Goal: Task Accomplishment & Management: Manage account settings

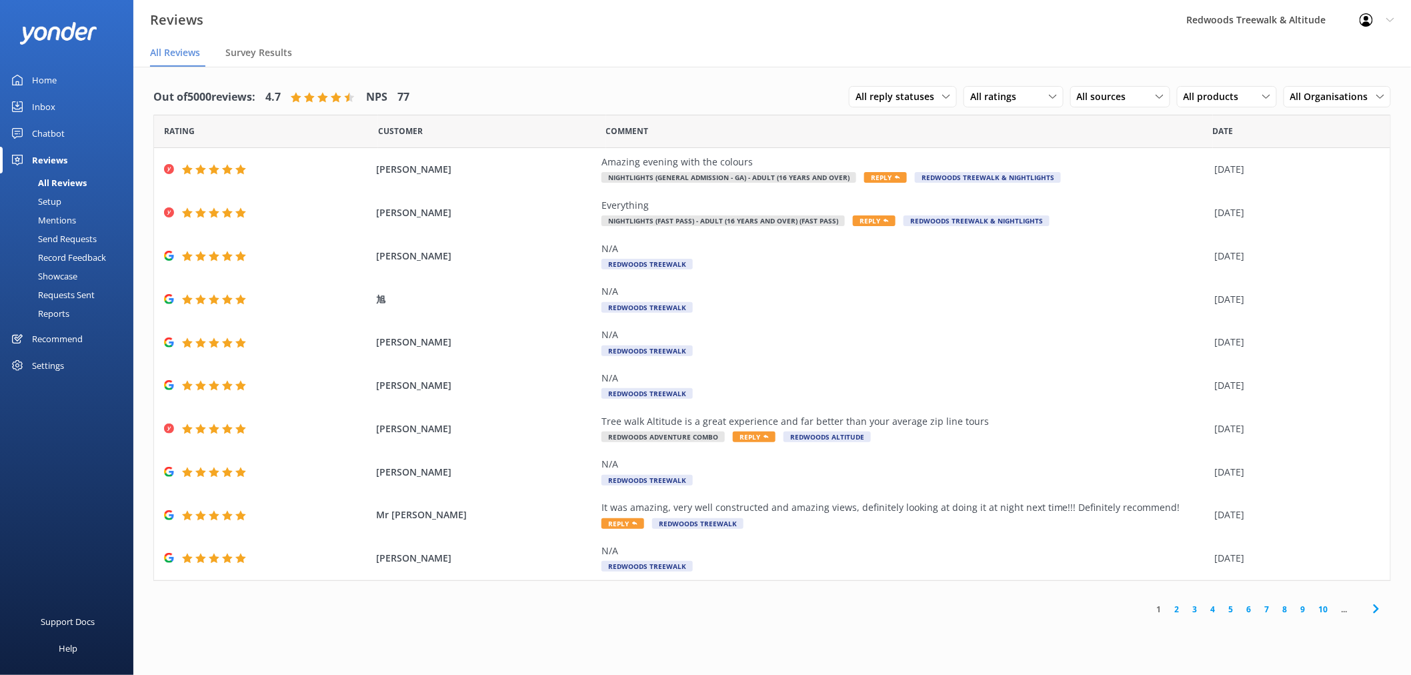
click at [65, 83] on link "Home" at bounding box center [66, 80] width 133 height 27
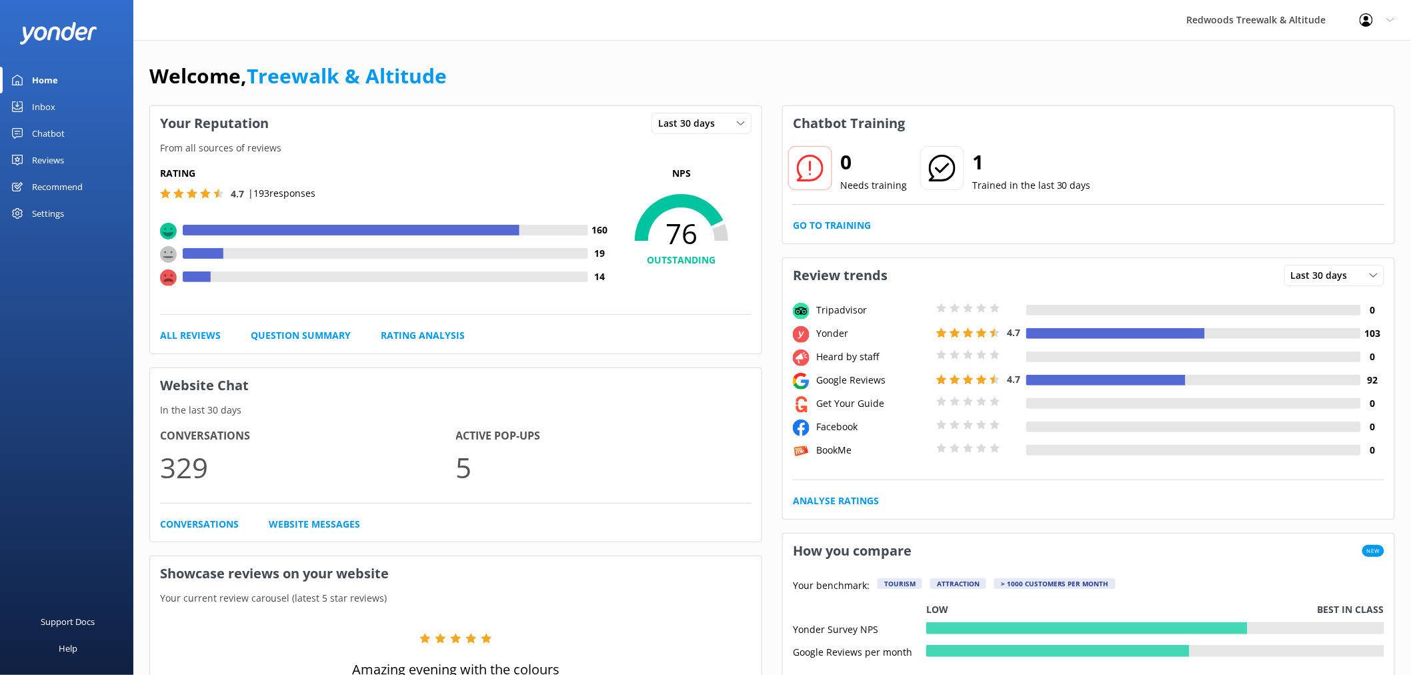
click at [71, 158] on link "Reviews" at bounding box center [66, 160] width 133 height 27
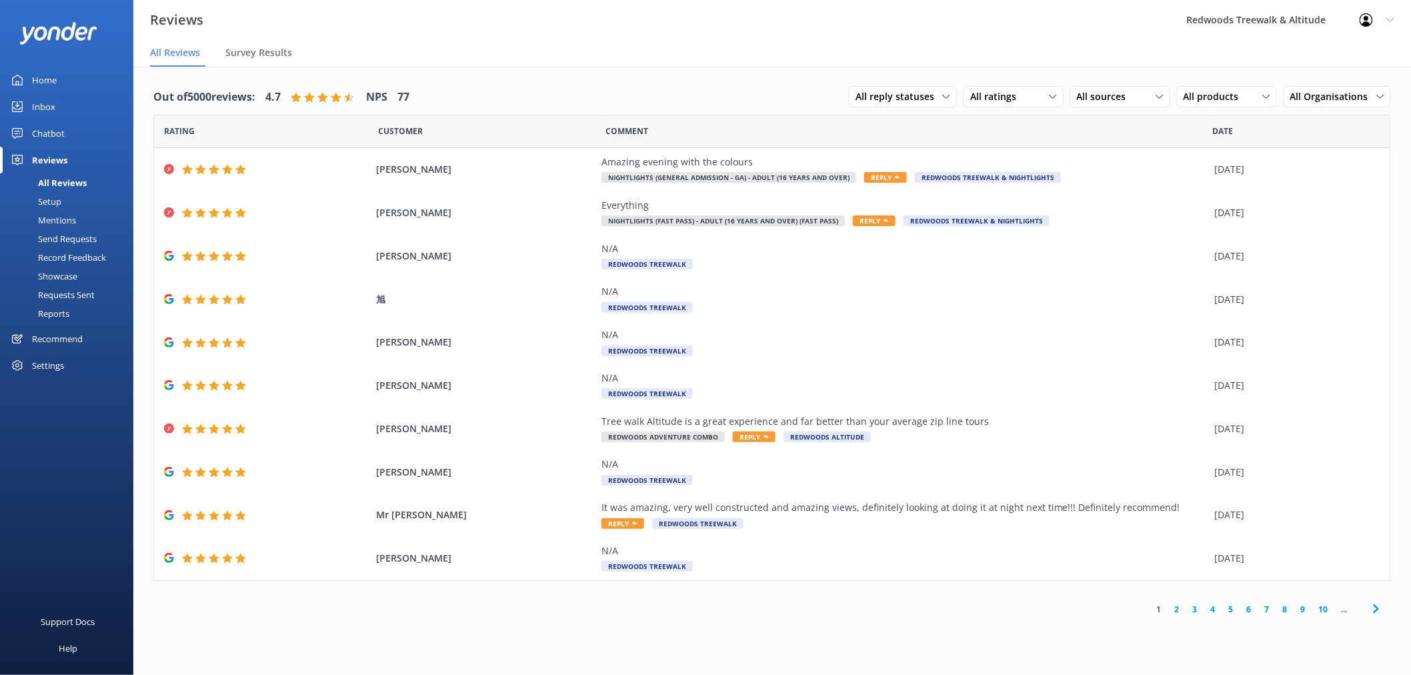
click at [72, 98] on link "Inbox" at bounding box center [66, 106] width 133 height 27
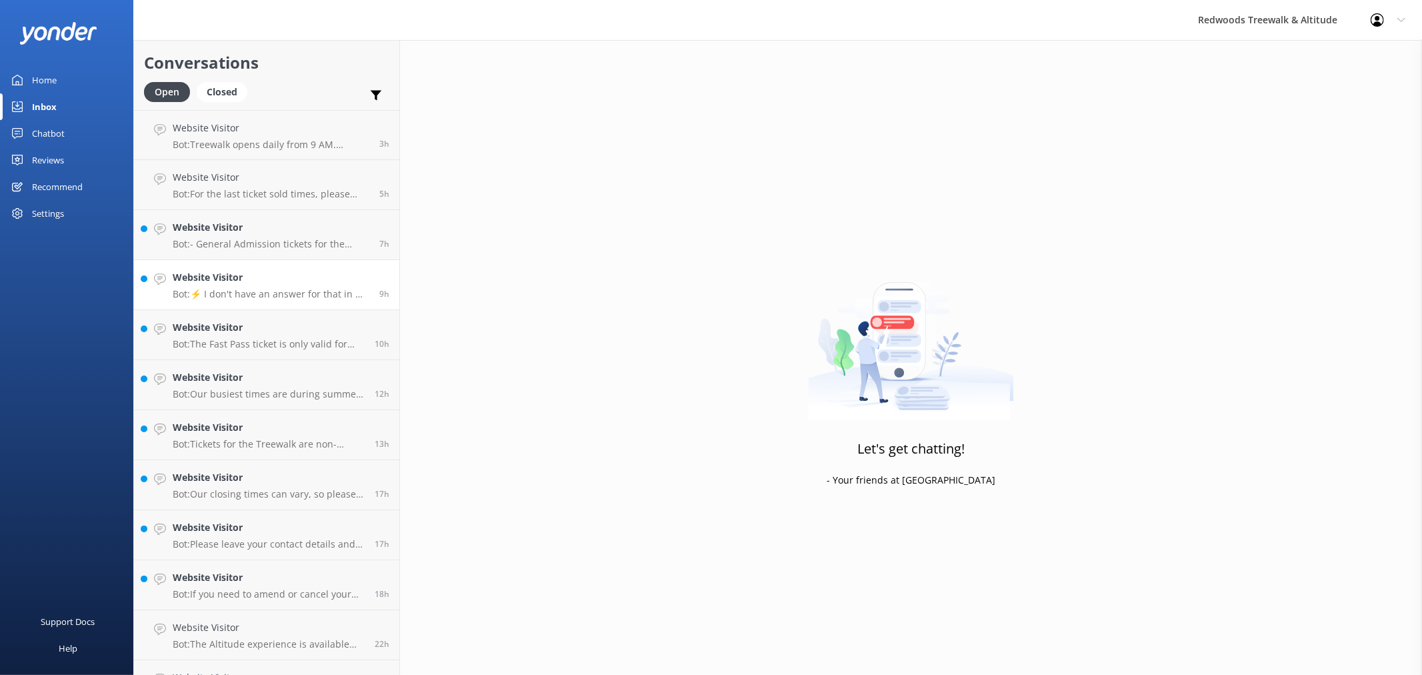
click at [268, 267] on link "Website Visitor Bot: ⚡ I don't have an answer for that in my knowledge base. Pl…" at bounding box center [266, 285] width 265 height 50
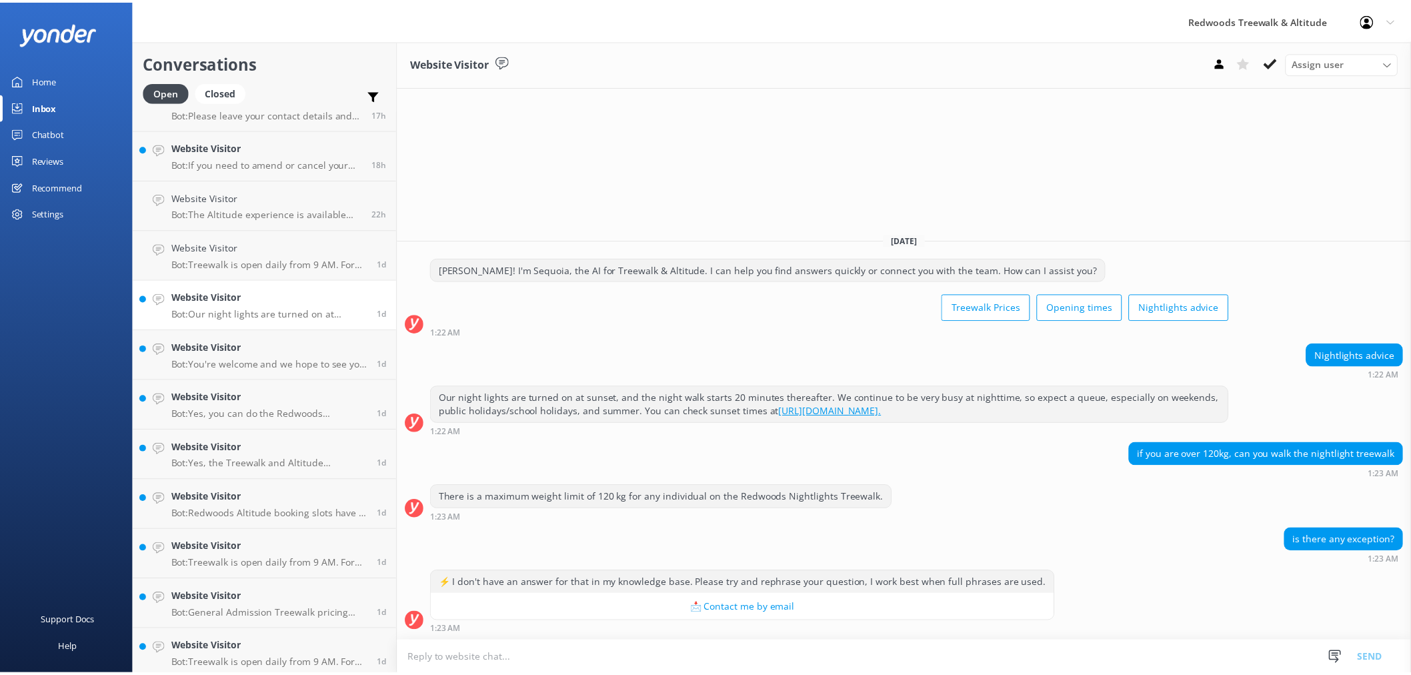
scroll to position [444, 0]
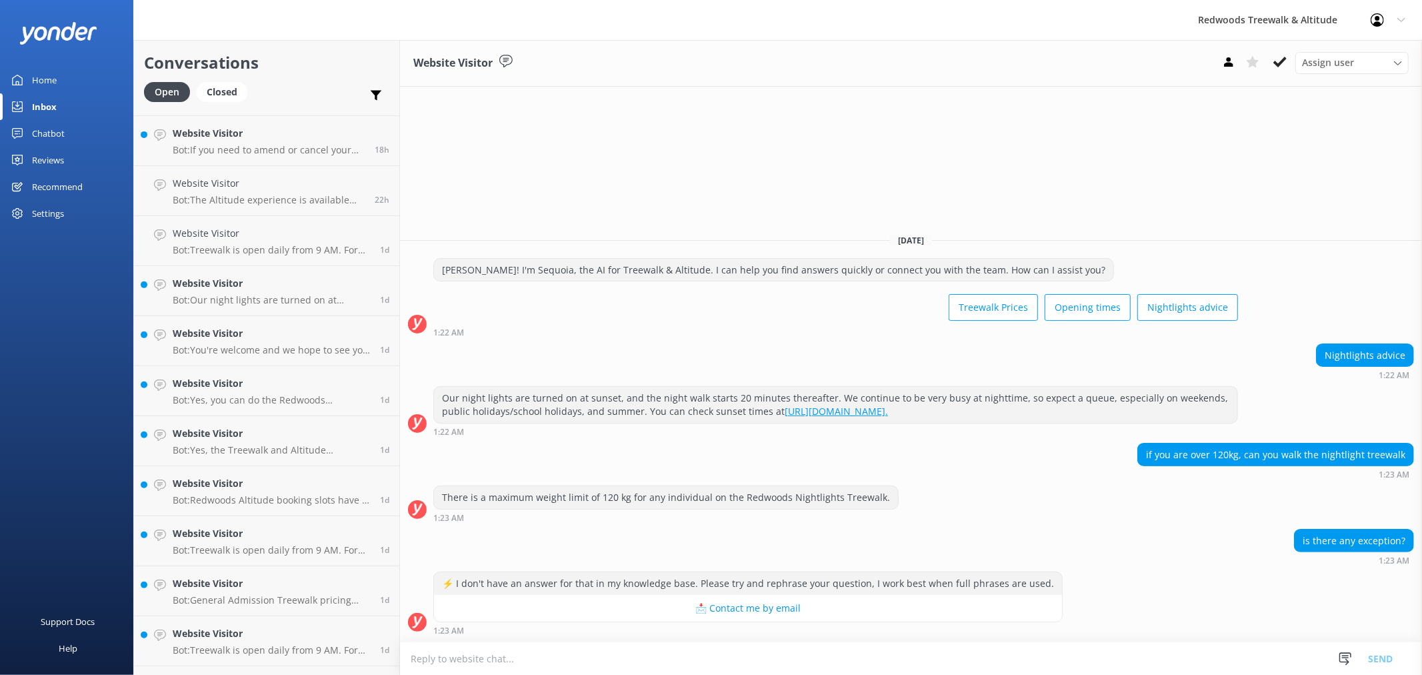
click at [49, 84] on div "Home" at bounding box center [44, 80] width 25 height 27
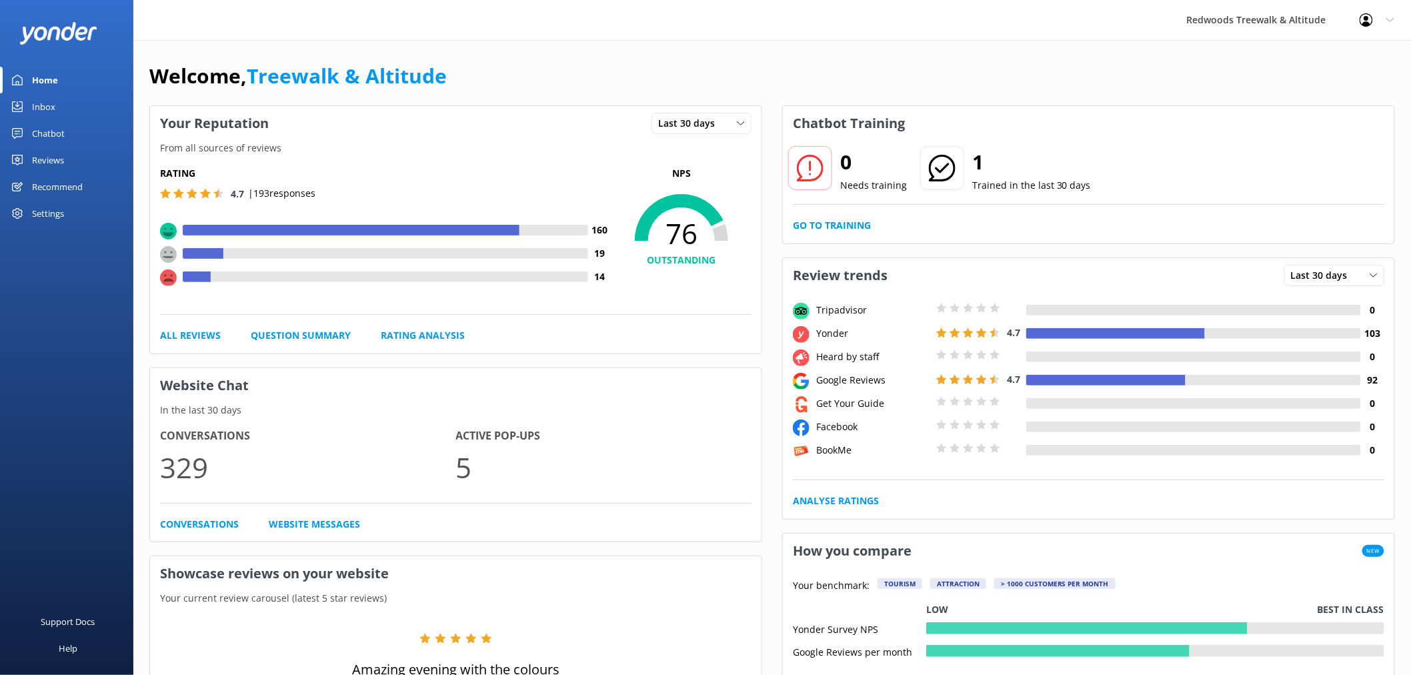
click at [33, 159] on div "Reviews" at bounding box center [48, 160] width 32 height 27
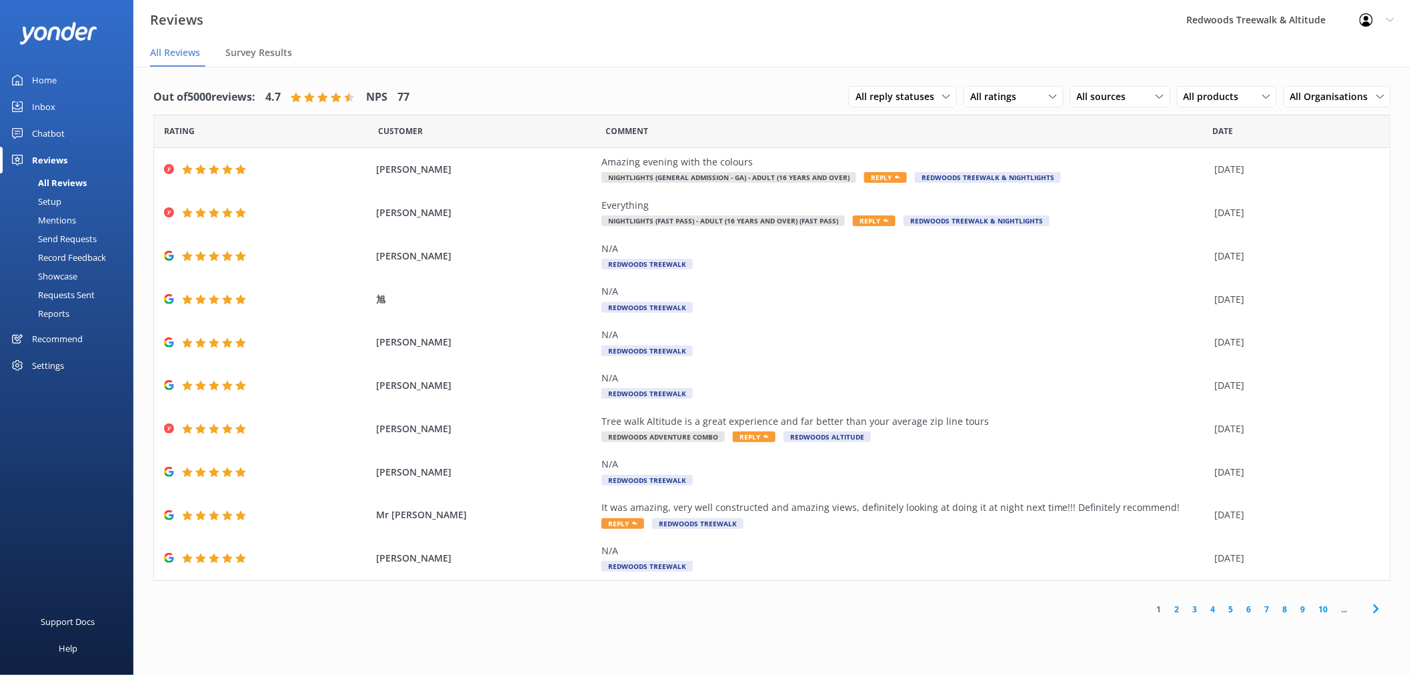
click at [57, 104] on link "Inbox" at bounding box center [66, 106] width 133 height 27
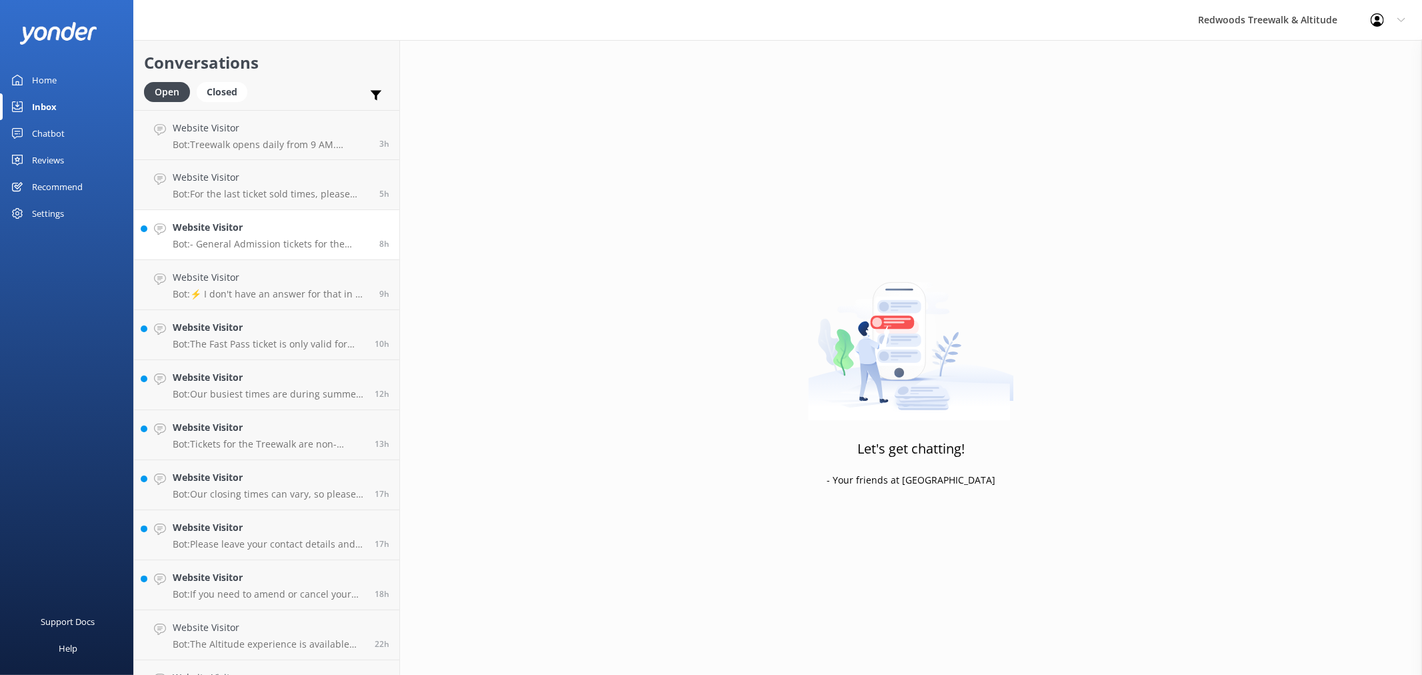
click at [211, 225] on h4 "Website Visitor" at bounding box center [271, 227] width 197 height 15
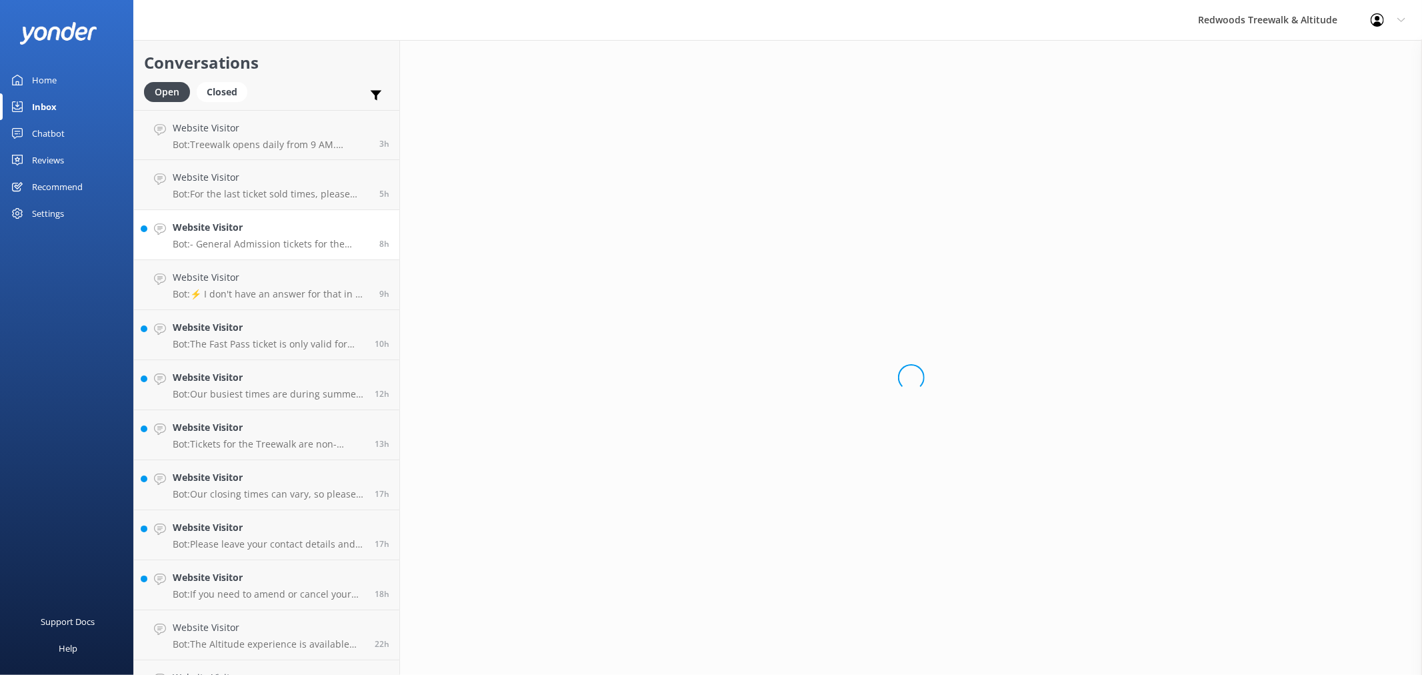
click at [61, 71] on link "Home" at bounding box center [66, 80] width 133 height 27
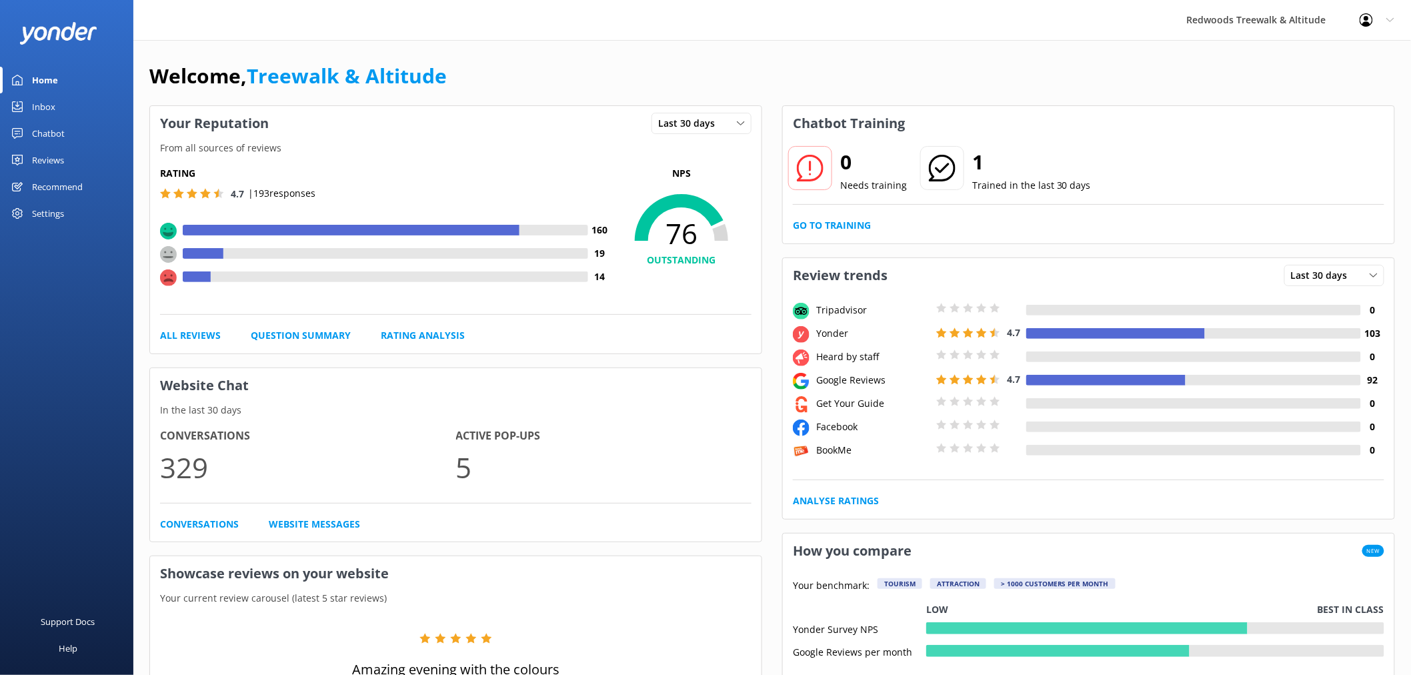
click at [53, 157] on div "Reviews" at bounding box center [48, 160] width 32 height 27
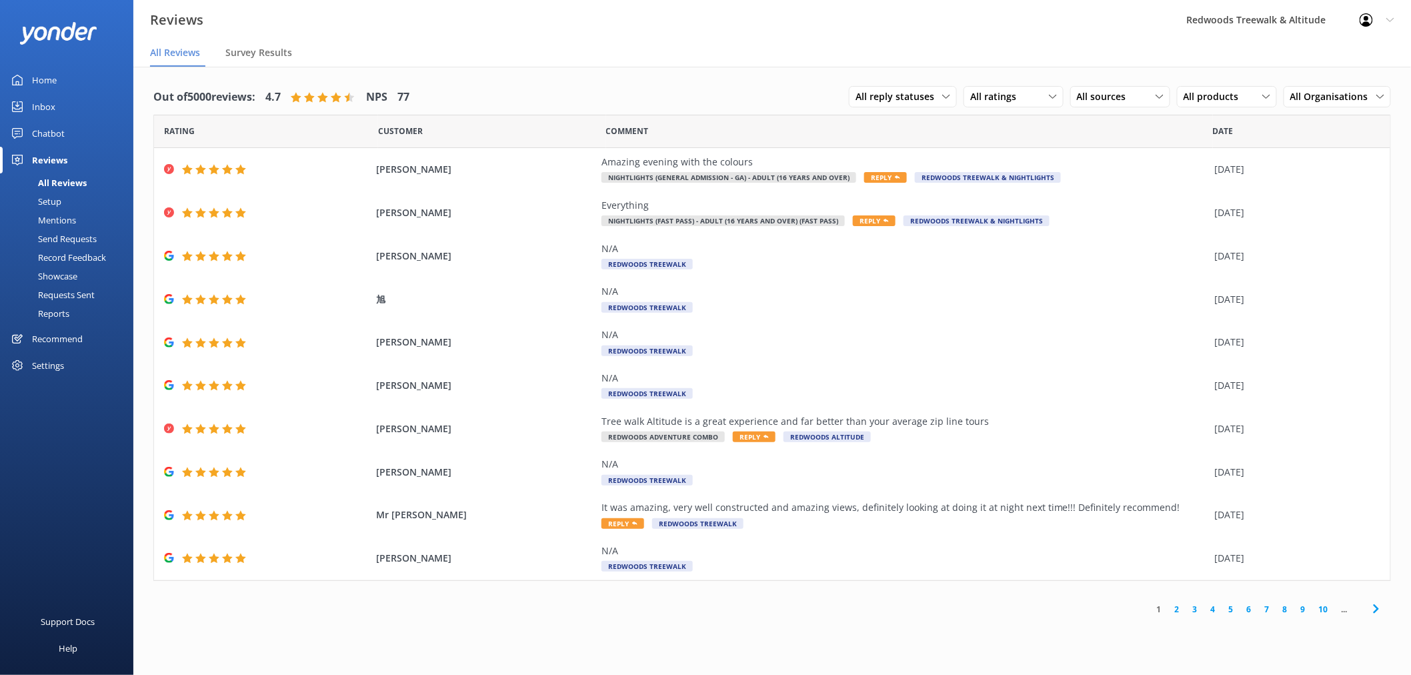
click at [67, 77] on link "Home" at bounding box center [66, 80] width 133 height 27
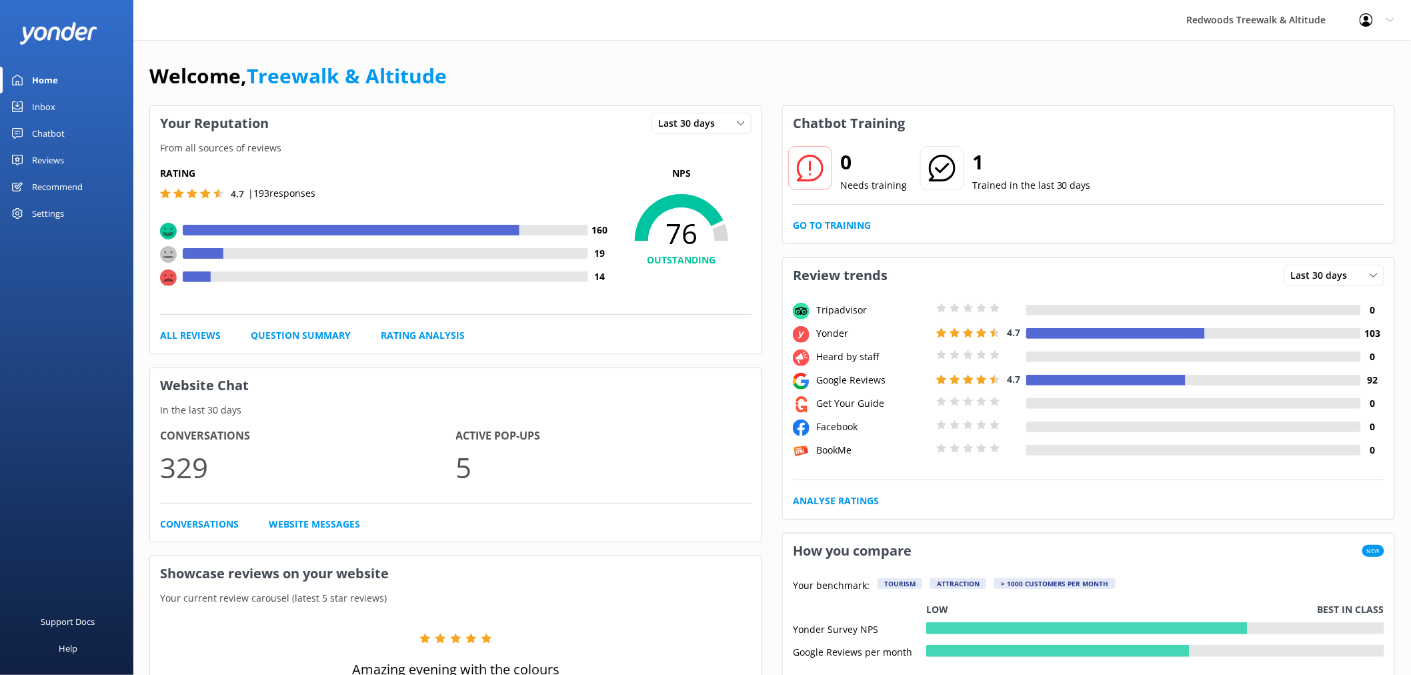
click at [65, 157] on link "Reviews" at bounding box center [66, 160] width 133 height 27
